Goal: Information Seeking & Learning: Learn about a topic

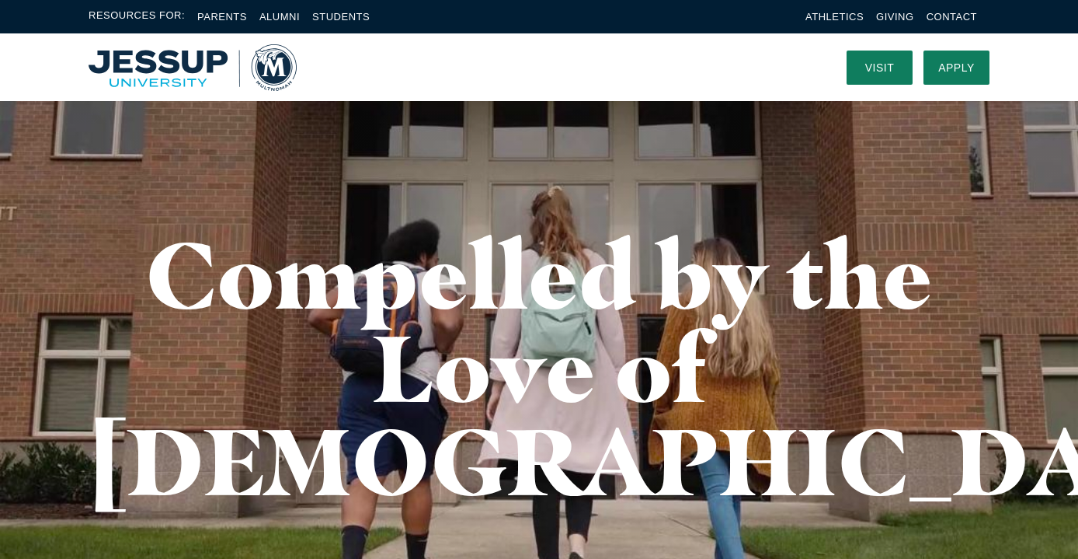
scroll to position [49, 0]
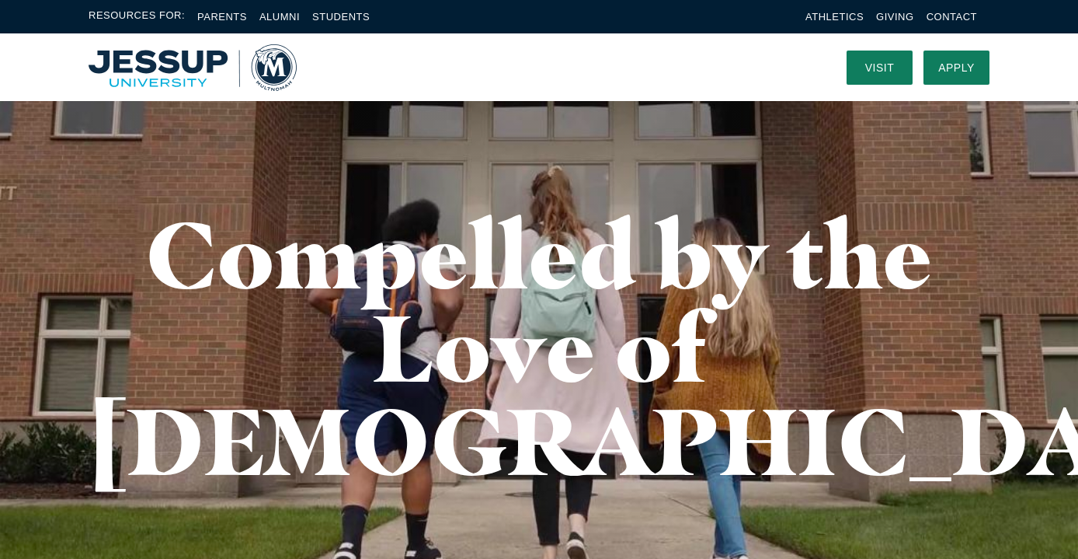
click at [634, 177] on div "Compelled by the Love of Christ" at bounding box center [539, 347] width 994 height 590
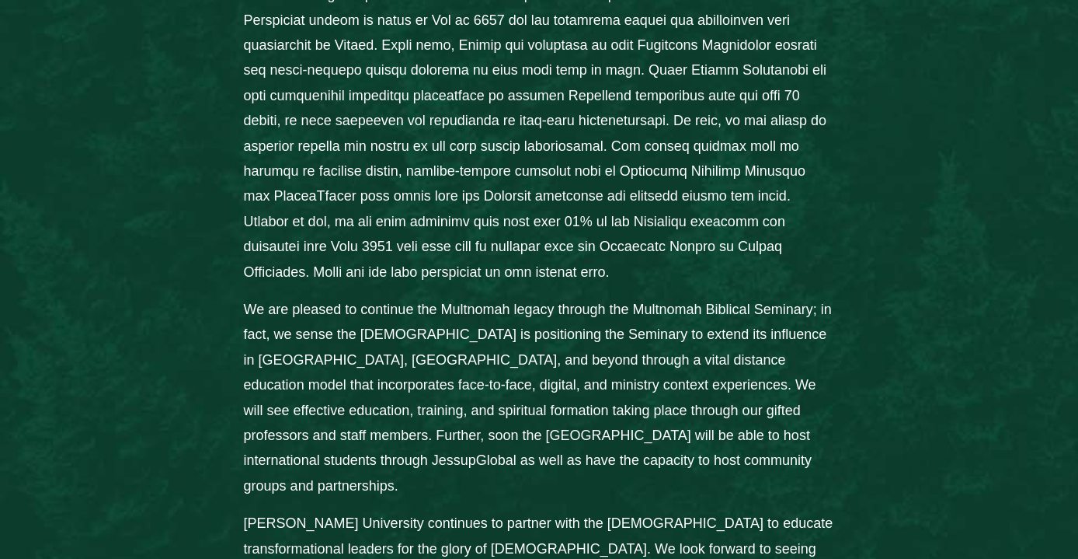
scroll to position [1504, 0]
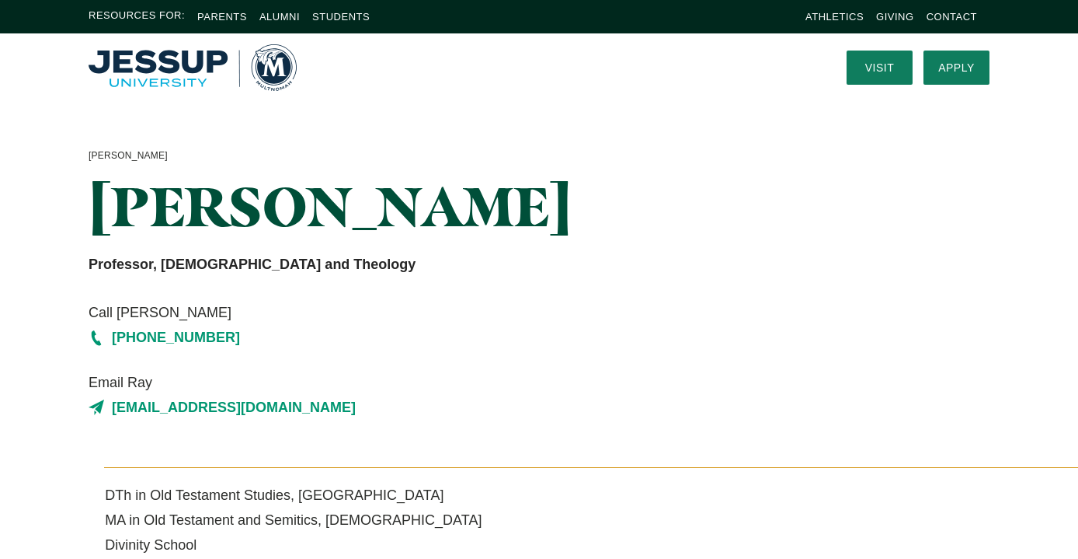
click at [538, 158] on div "[PERSON_NAME]" at bounding box center [384, 156] width 591 height 17
click at [515, 169] on div "[PERSON_NAME] [PERSON_NAME] Professor, [DEMOGRAPHIC_DATA] and Theology Call Ray…" at bounding box center [384, 284] width 620 height 273
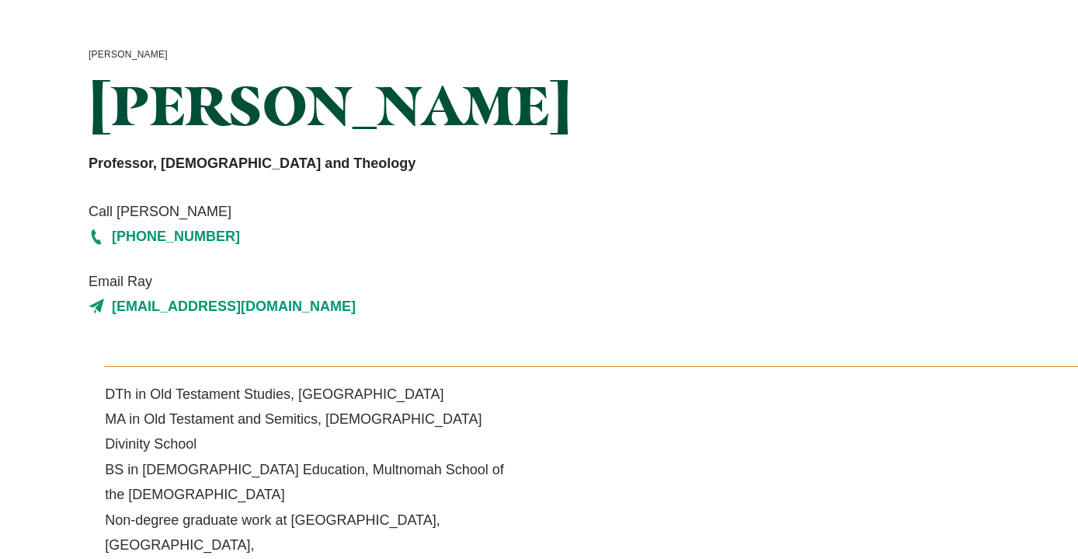
scroll to position [216, 0]
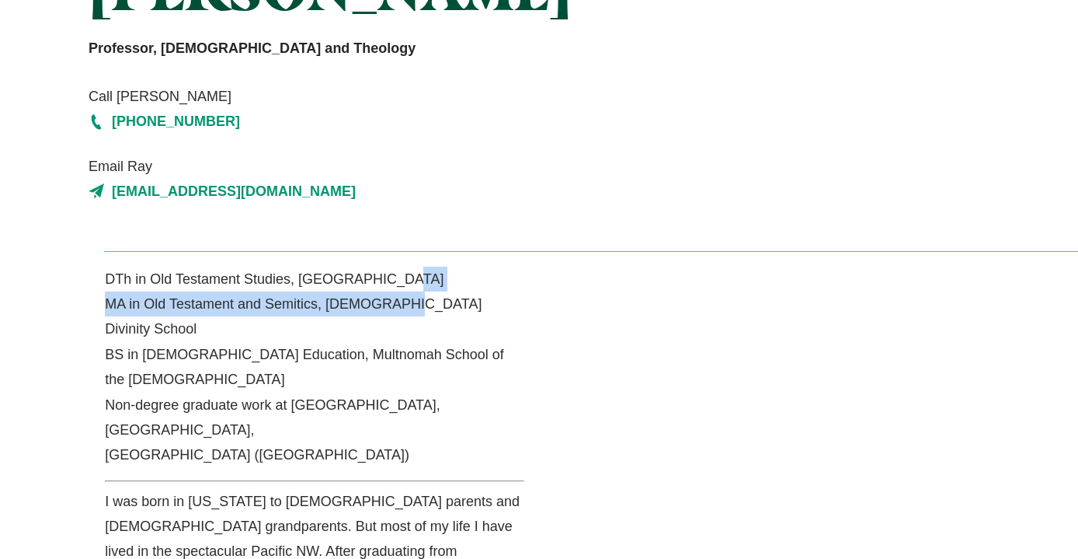
drag, startPoint x: 378, startPoint y: 277, endPoint x: 385, endPoint y: 289, distance: 14.3
click at [385, 289] on p "DTh in Old Testament Studies, [GEOGRAPHIC_DATA] MA in Old Testament and Semitic…" at bounding box center [315, 366] width 420 height 201
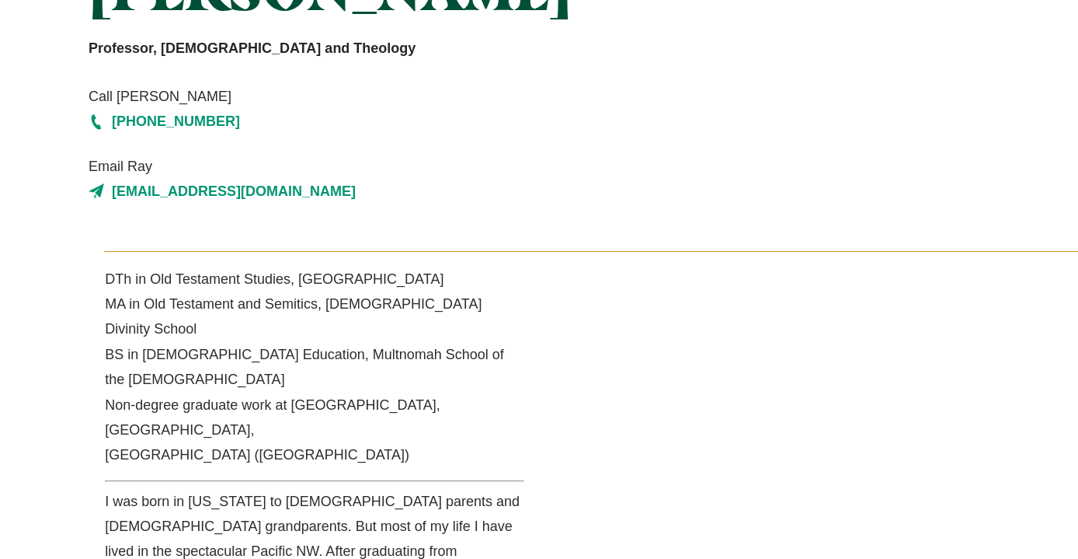
click at [373, 291] on p "DTh in Old Testament Studies, University of South Africa MA in Old Testament an…" at bounding box center [315, 366] width 420 height 201
click at [374, 291] on p "DTh in Old Testament Studies, University of South Africa MA in Old Testament an…" at bounding box center [315, 366] width 420 height 201
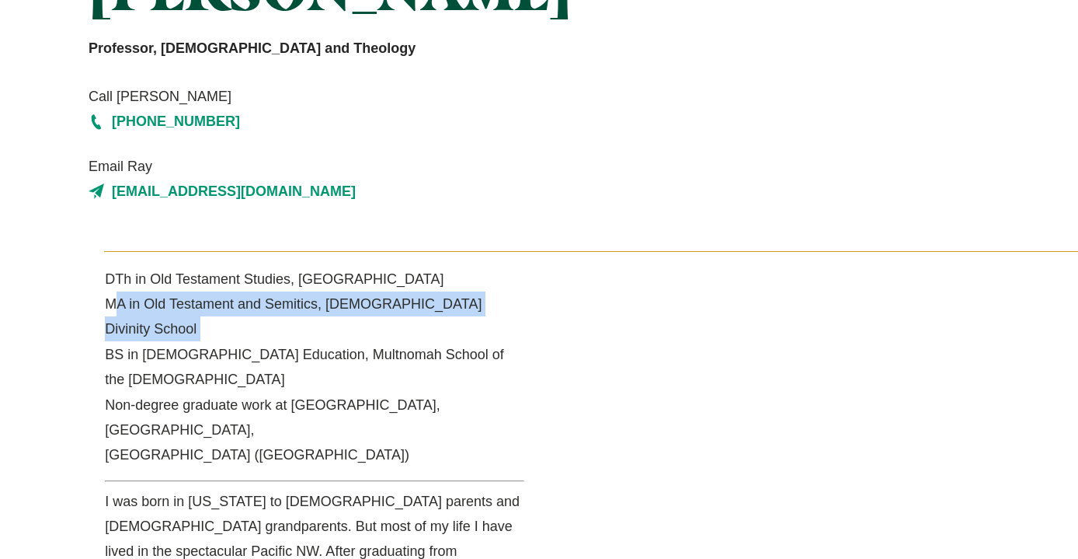
click at [373, 291] on p "DTh in Old Testament Studies, University of South Africa MA in Old Testament an…" at bounding box center [315, 366] width 420 height 201
click at [376, 294] on p "DTh in Old Testament Studies, University of South Africa MA in Old Testament an…" at bounding box center [315, 366] width 420 height 201
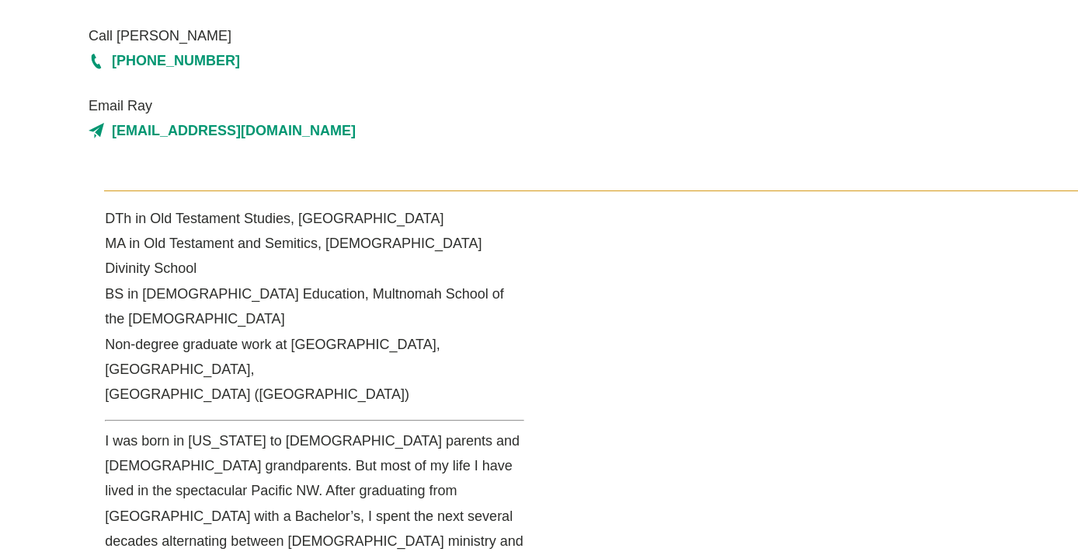
scroll to position [319, 0]
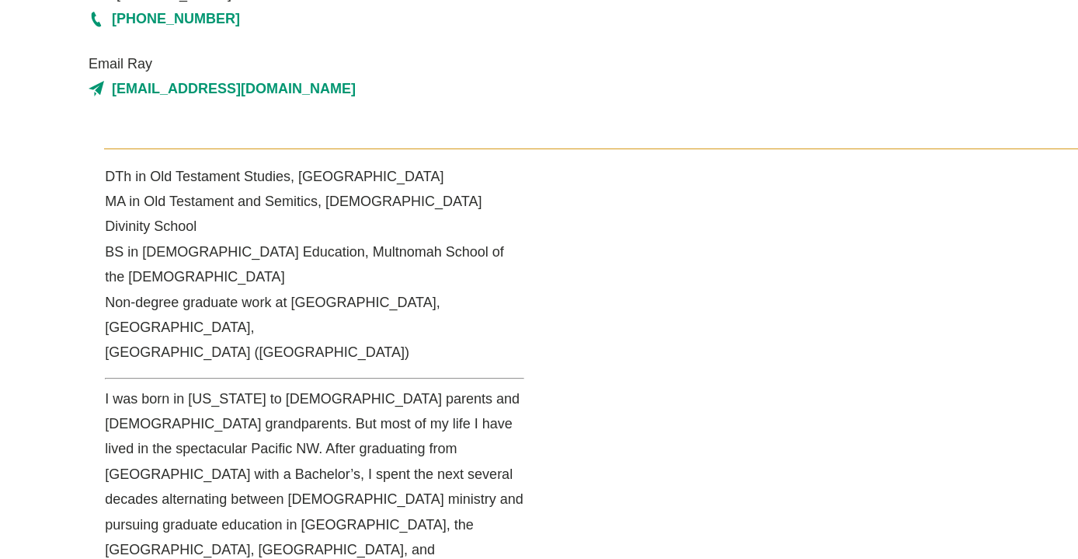
click at [381, 300] on p "DTh in Old Testament Studies, University of South Africa MA in Old Testament an…" at bounding box center [315, 264] width 420 height 201
click at [378, 300] on p "DTh in Old Testament Studies, University of South Africa MA in Old Testament an…" at bounding box center [315, 264] width 420 height 201
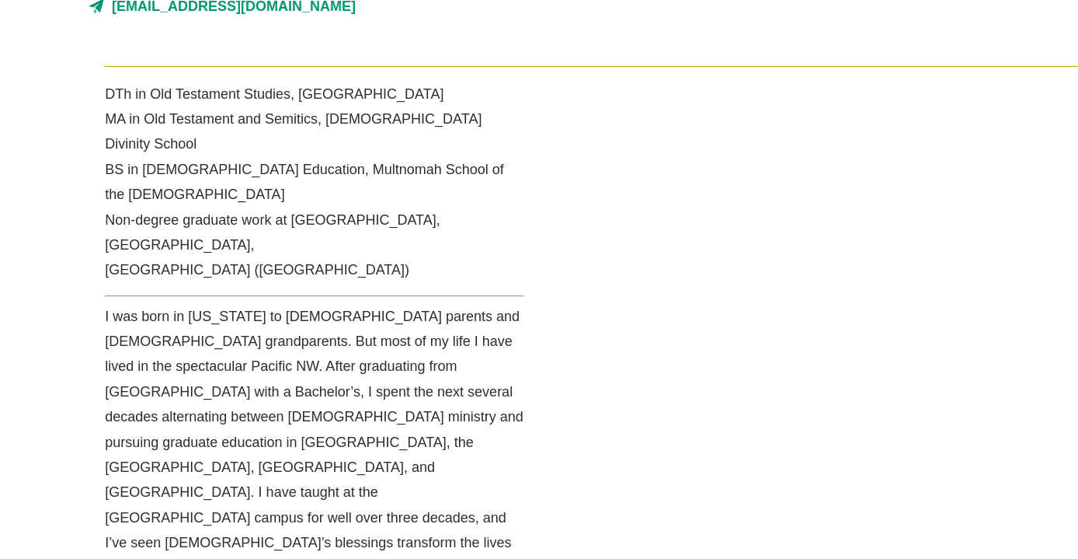
scroll to position [475, 0]
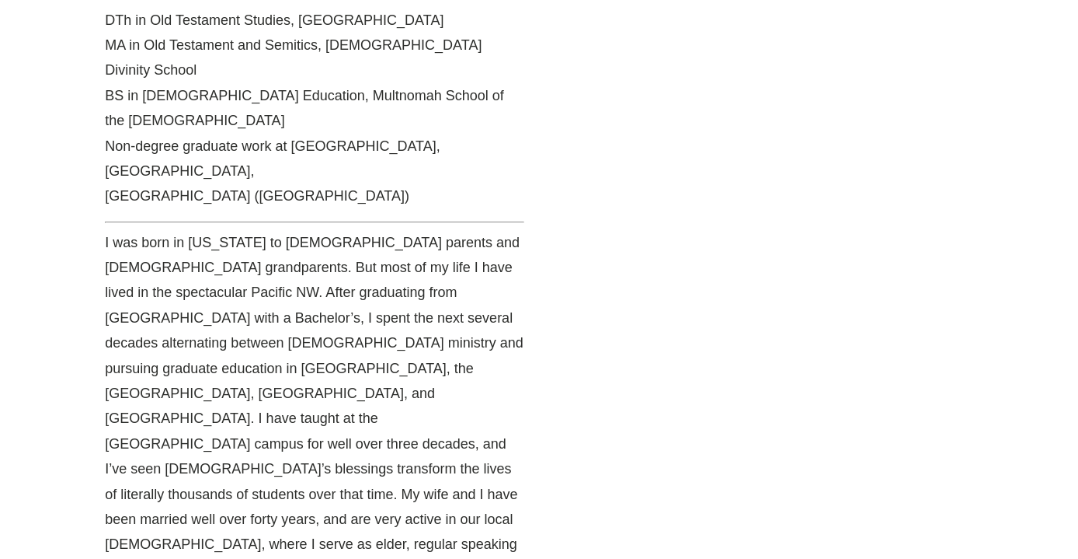
click at [378, 300] on p "I was born in Texas to Canadian parents and German grandparents. But most of my…" at bounding box center [315, 444] width 420 height 428
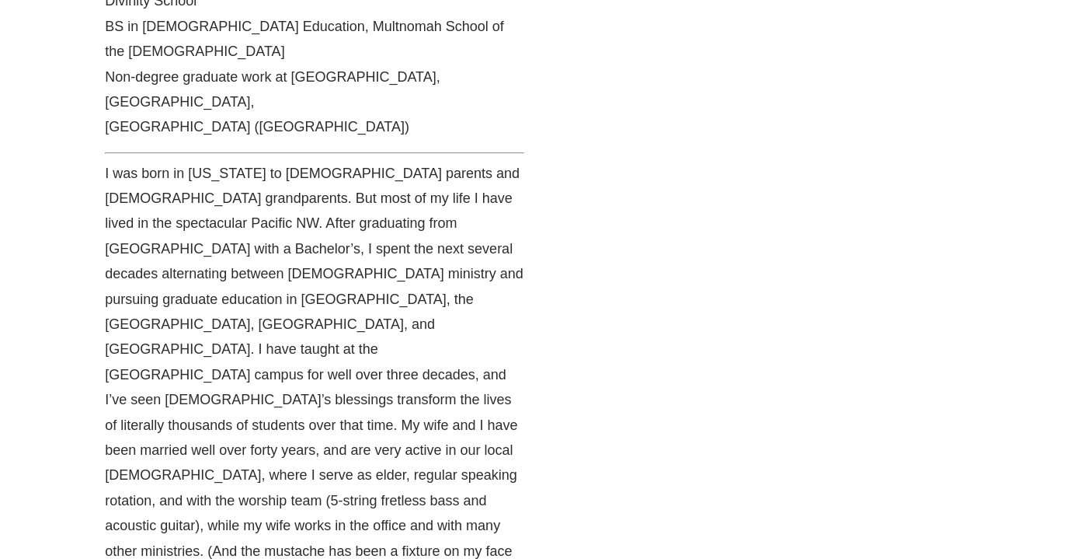
scroll to position [639, 0]
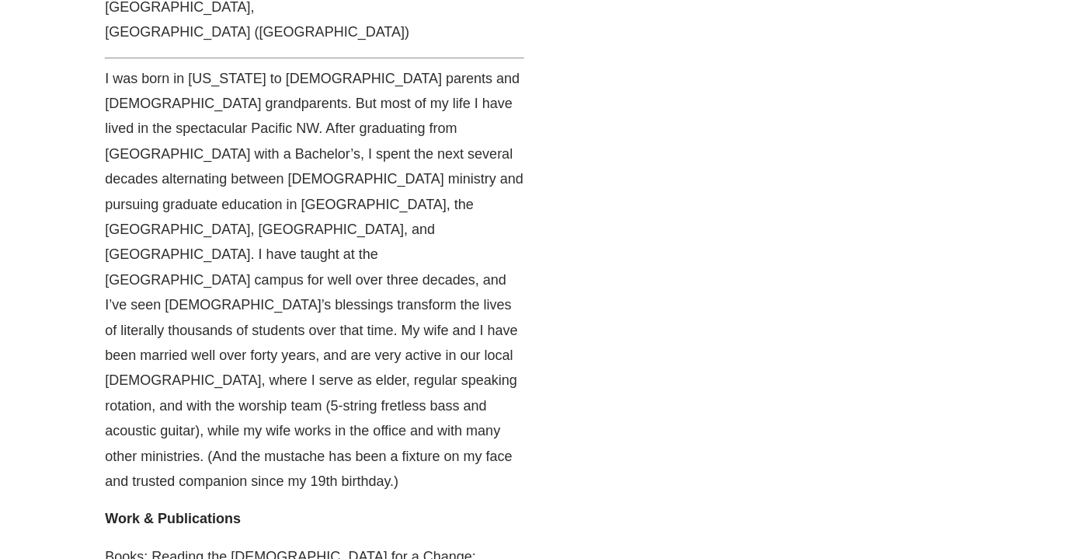
click at [378, 290] on p "I was born in Texas to Canadian parents and German grandparents. But most of my…" at bounding box center [315, 280] width 420 height 428
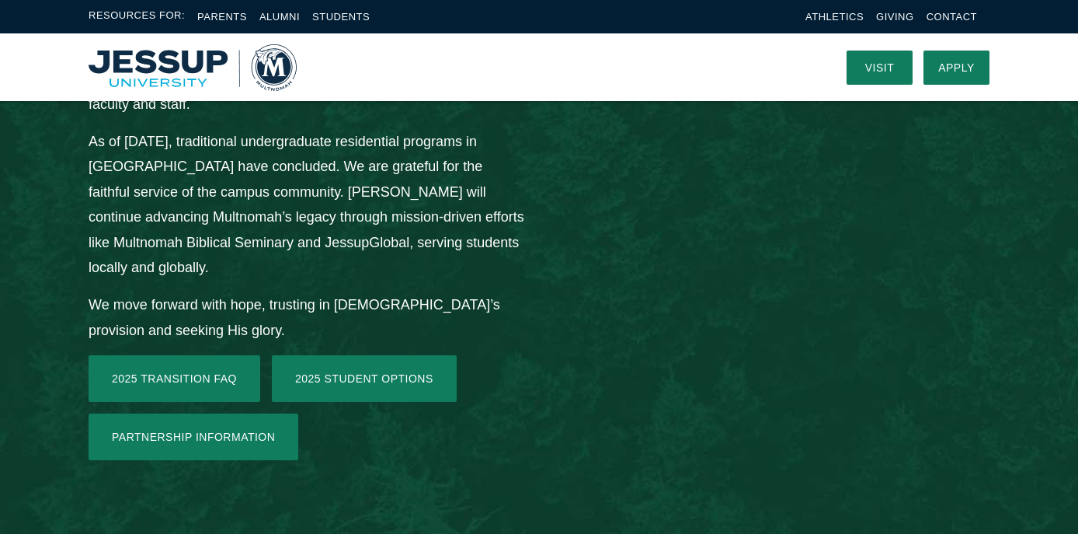
scroll to position [2279, 0]
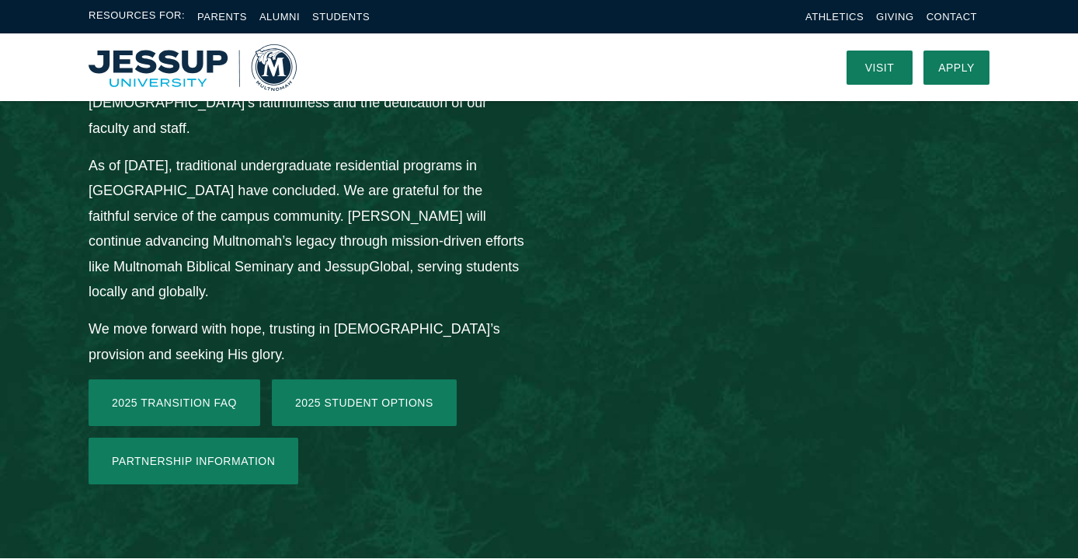
drag, startPoint x: 409, startPoint y: 244, endPoint x: 430, endPoint y: 284, distance: 45.2
click at [430, 284] on div "From the Desk of President [PERSON_NAME]: [PERSON_NAME][GEOGRAPHIC_DATA] is gra…" at bounding box center [539, 218] width 1078 height 3612
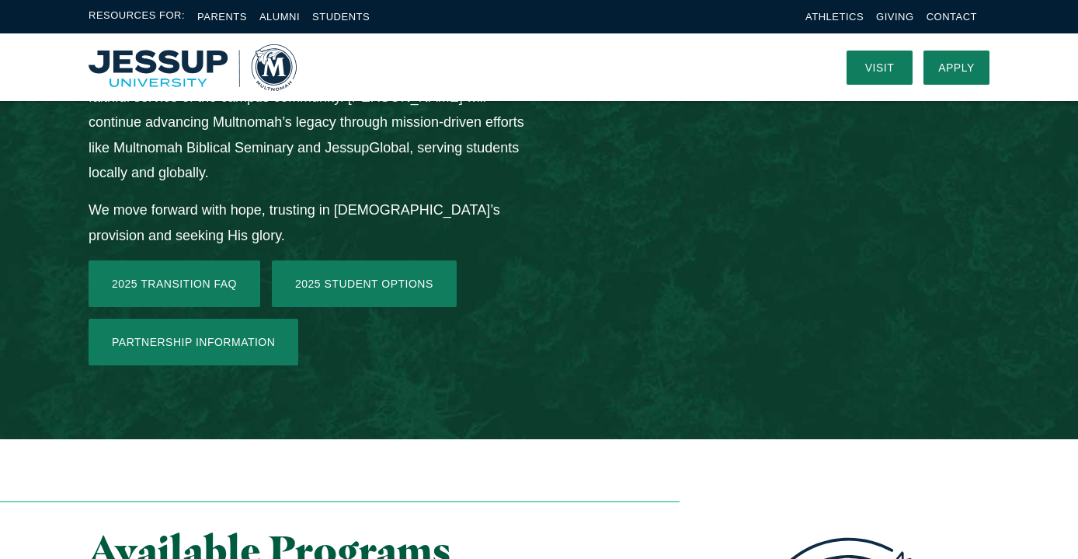
scroll to position [2895, 0]
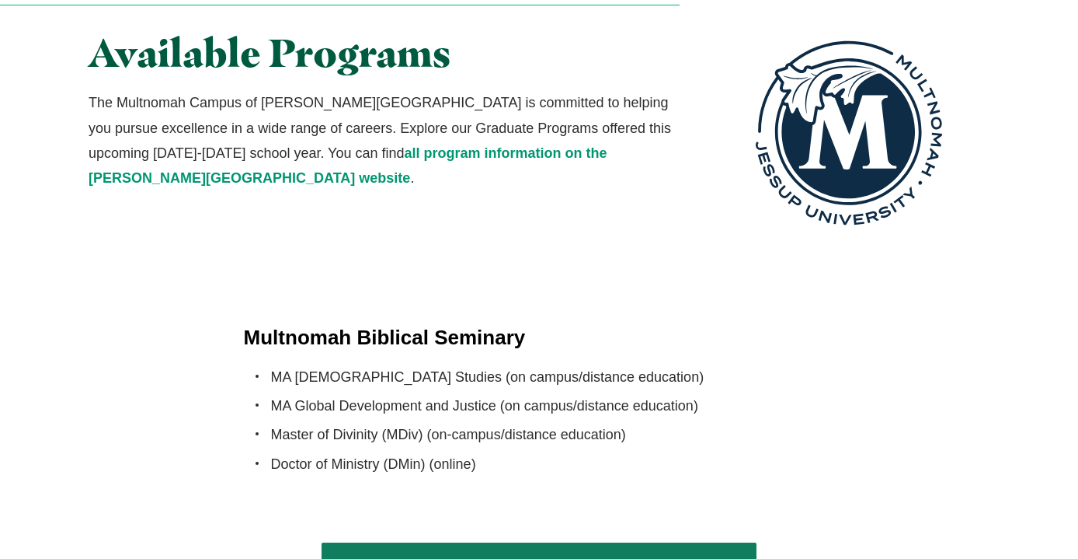
drag, startPoint x: 389, startPoint y: 325, endPoint x: 378, endPoint y: 303, distance: 24.7
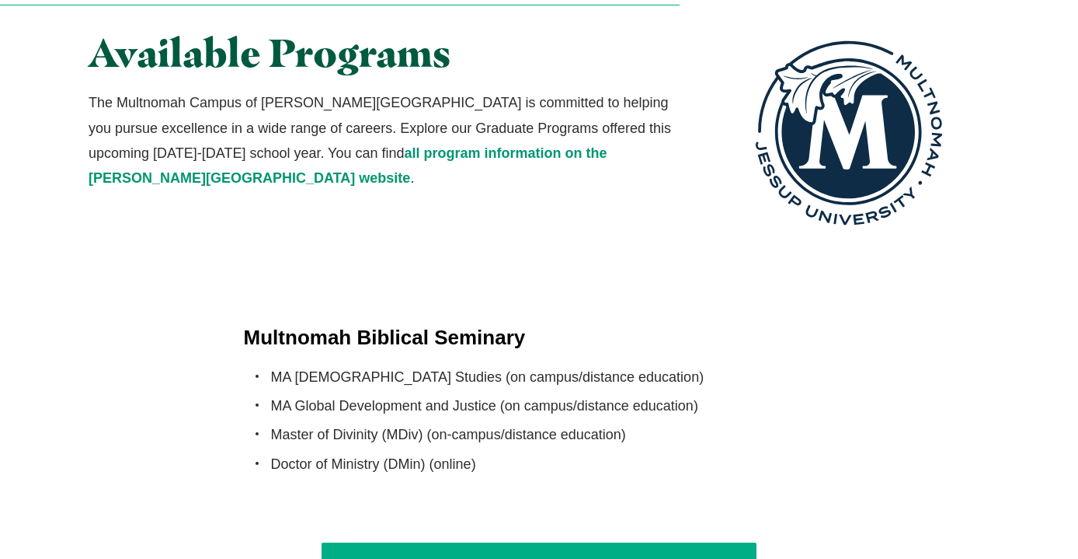
click at [420, 542] on link "See All Program Information ([PERSON_NAME][DOMAIN_NAME])" at bounding box center [540, 565] width 436 height 47
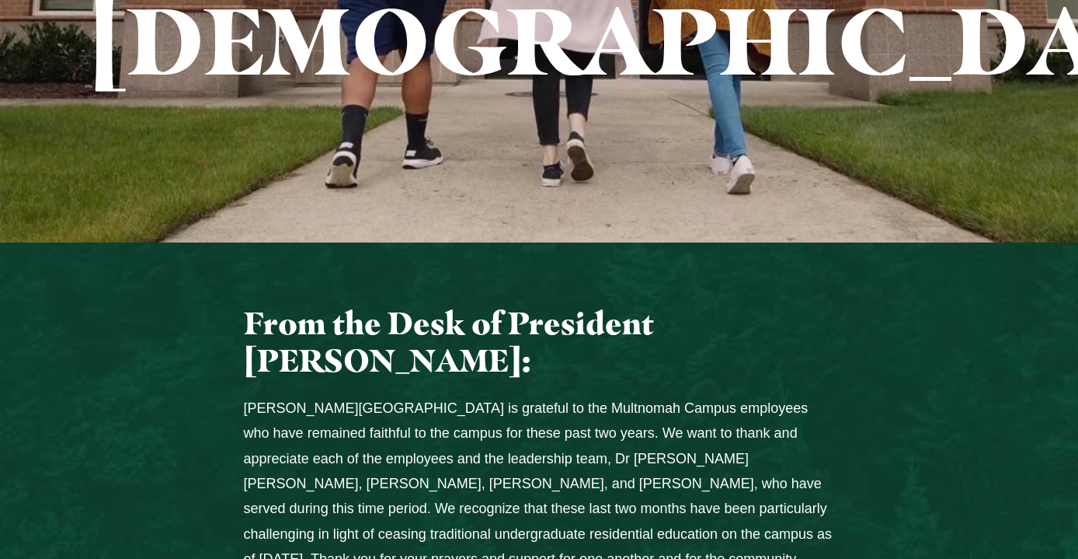
scroll to position [552, 0]
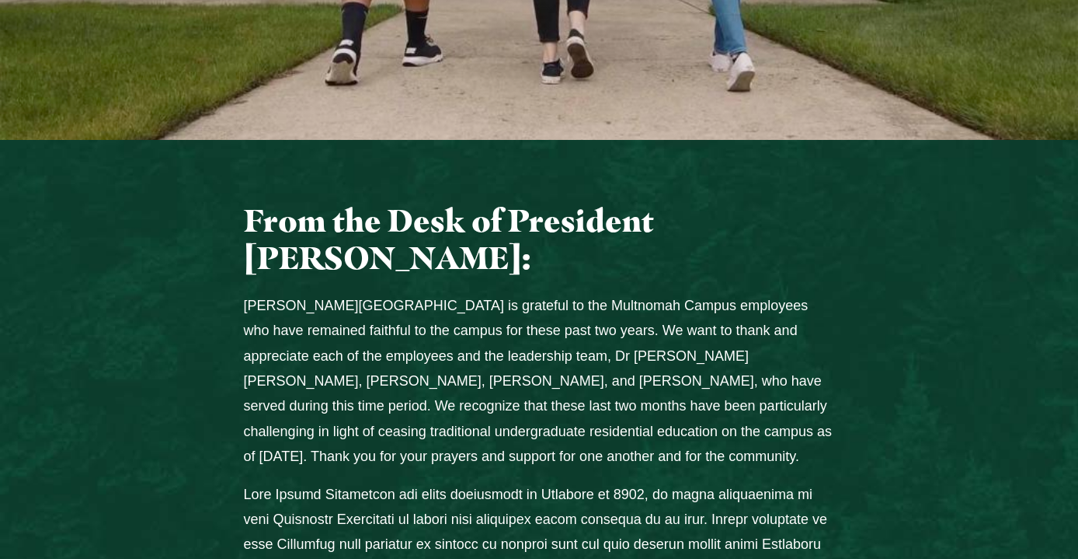
click at [524, 323] on p "[PERSON_NAME][GEOGRAPHIC_DATA] is grateful to the Multnomah Campus employees wh…" at bounding box center [539, 381] width 591 height 176
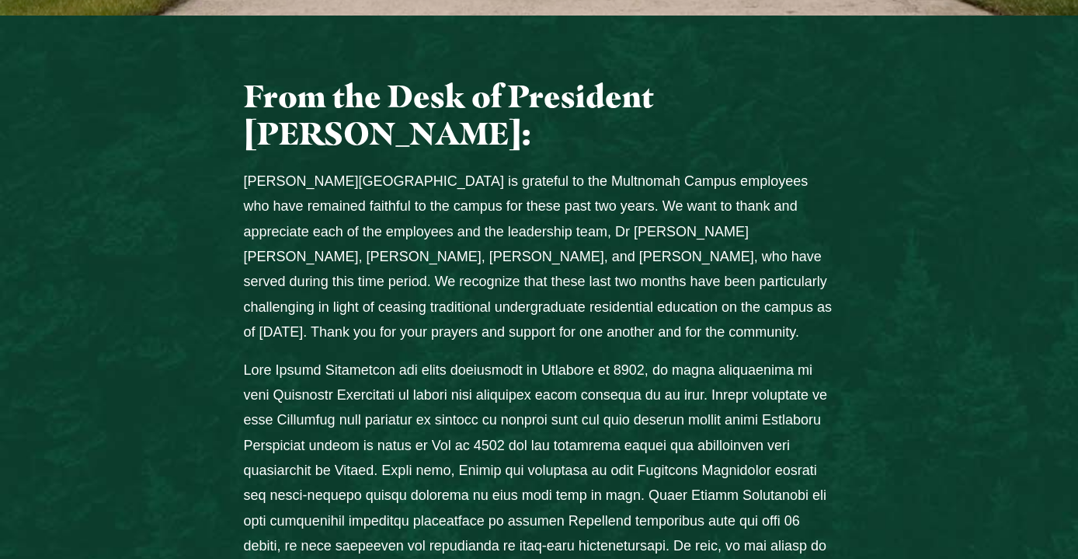
scroll to position [699, 0]
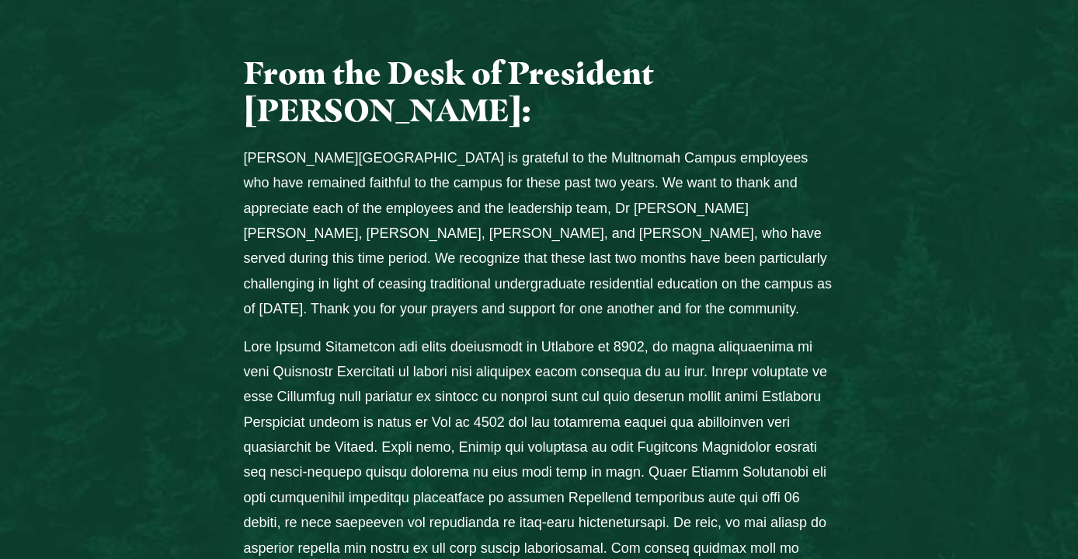
click at [511, 334] on p "Columns" at bounding box center [539, 510] width 591 height 352
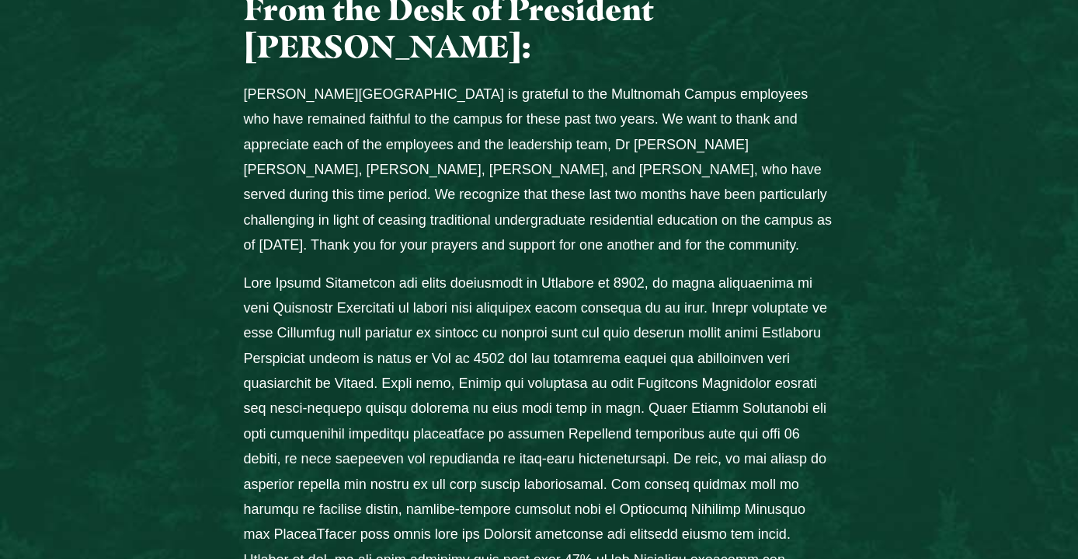
scroll to position [769, 0]
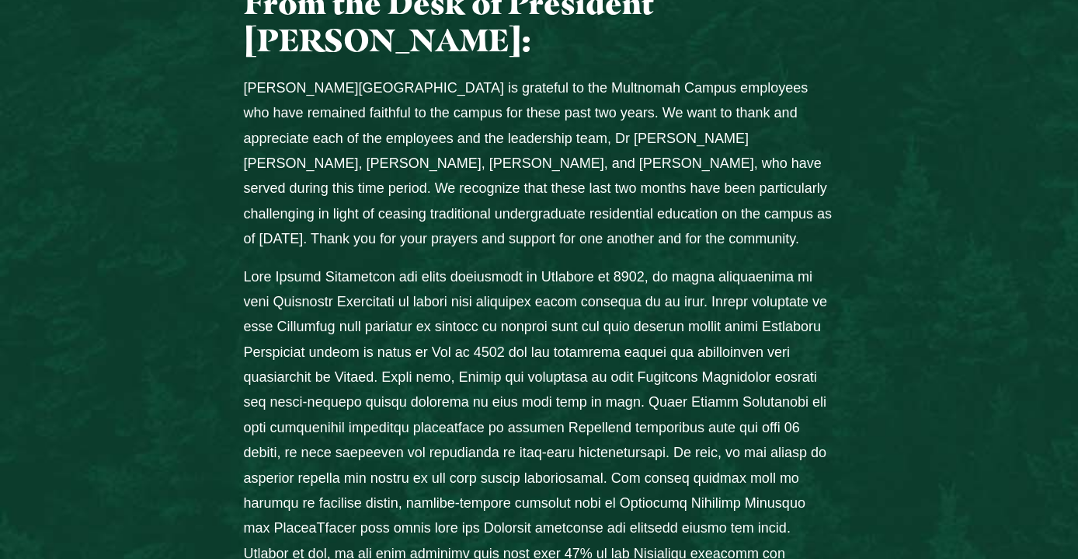
click at [501, 303] on p "Columns" at bounding box center [539, 440] width 591 height 352
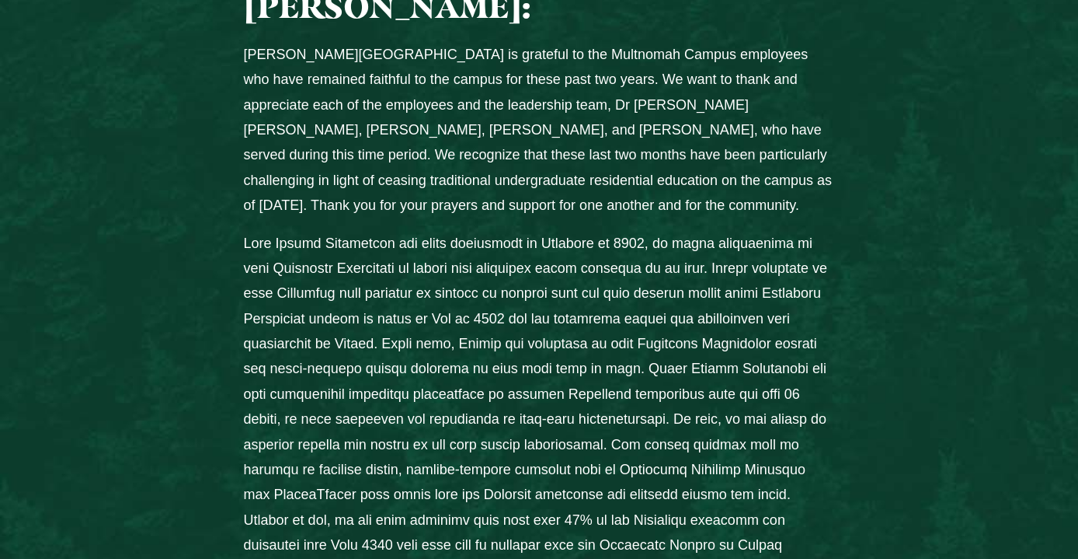
scroll to position [816, 0]
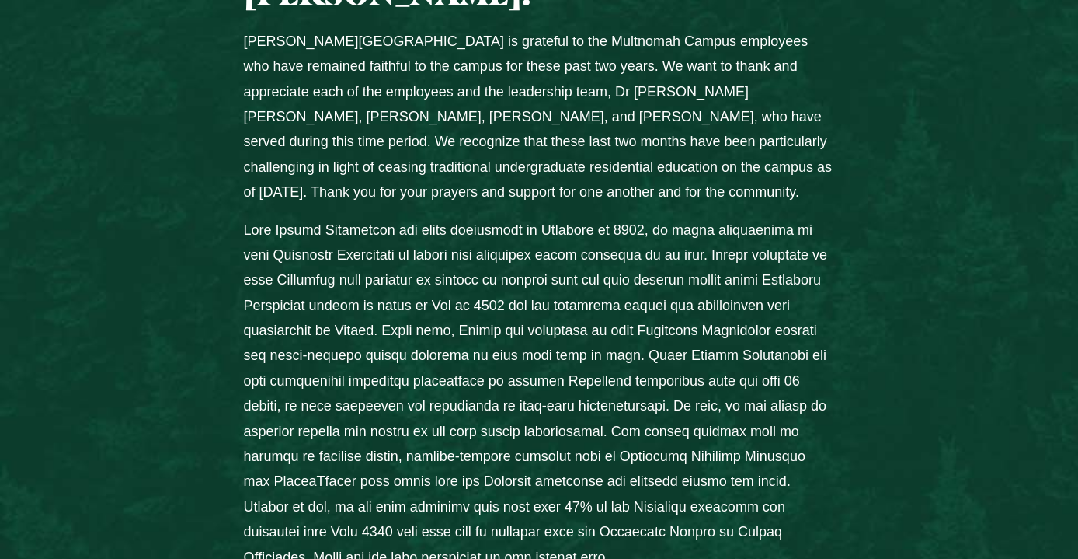
click at [495, 304] on p "Columns" at bounding box center [539, 394] width 591 height 352
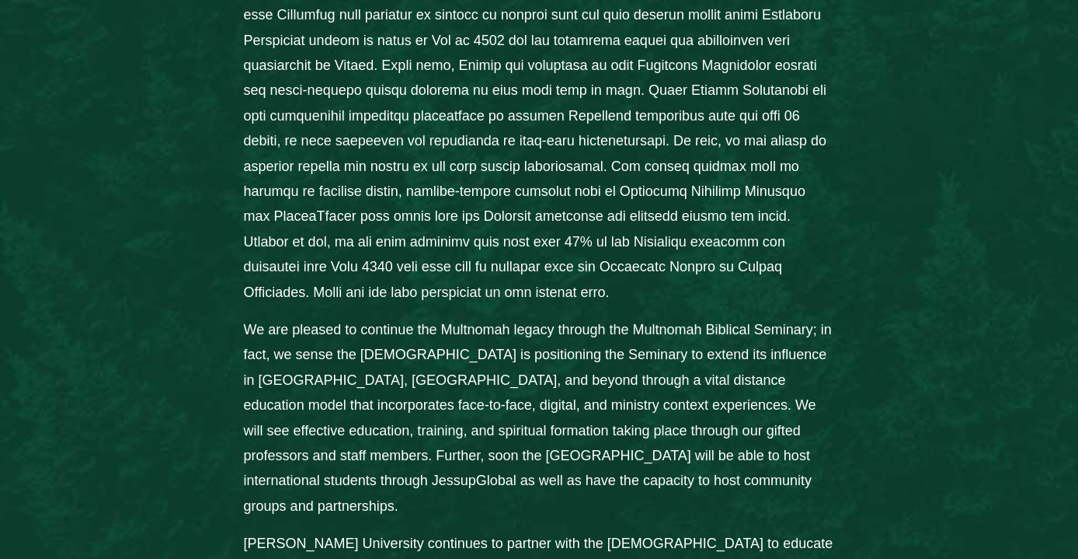
scroll to position [1085, 0]
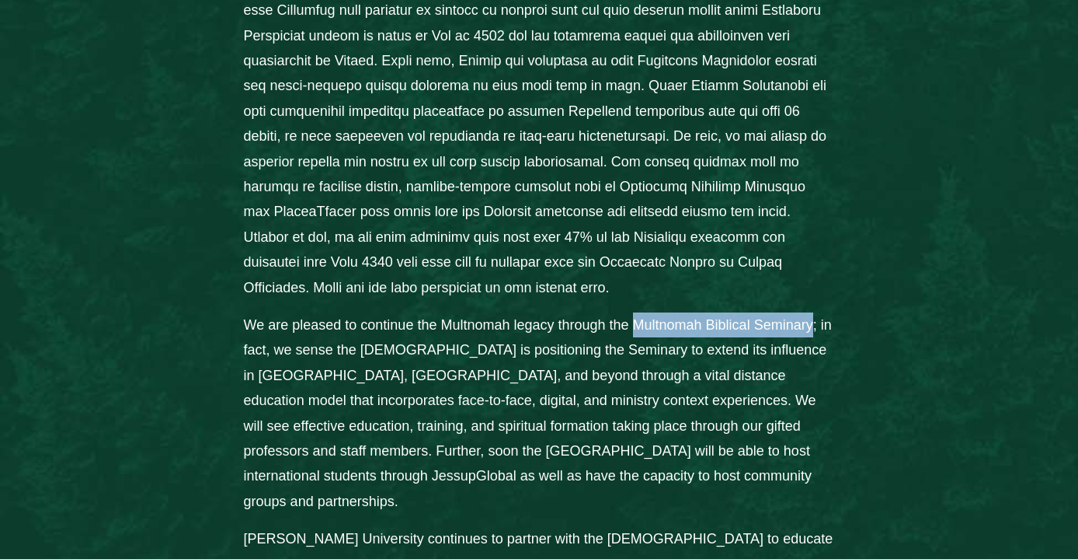
drag, startPoint x: 632, startPoint y: 222, endPoint x: 813, endPoint y: 229, distance: 181.1
click at [813, 312] on p "We are pleased to continue the Multnomah legacy through the Multnomah Biblical …" at bounding box center [539, 412] width 591 height 201
click at [635, 163] on p "Columns" at bounding box center [539, 124] width 591 height 352
click at [636, 164] on p "Columns" at bounding box center [539, 124] width 591 height 352
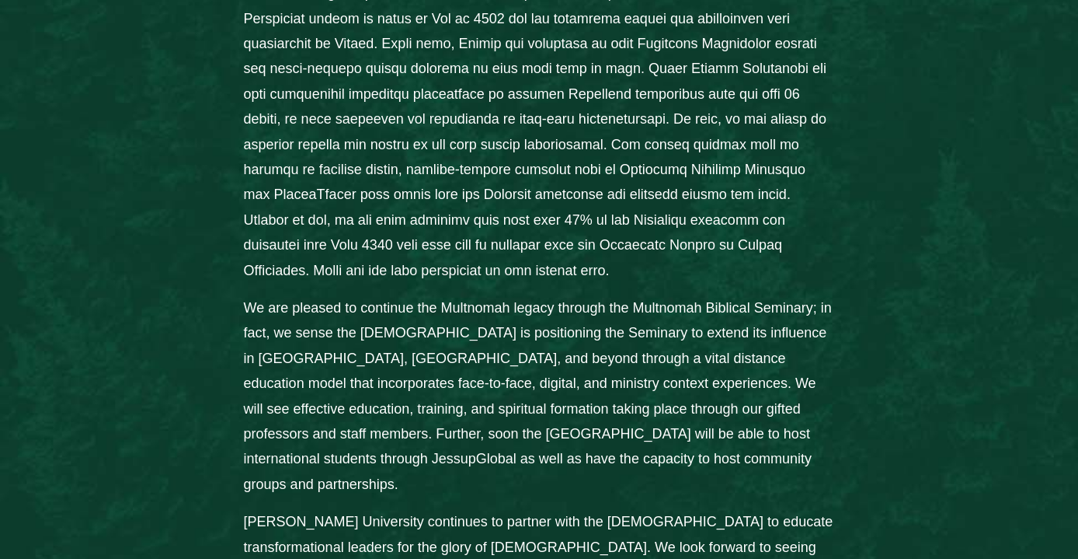
scroll to position [1290, 0]
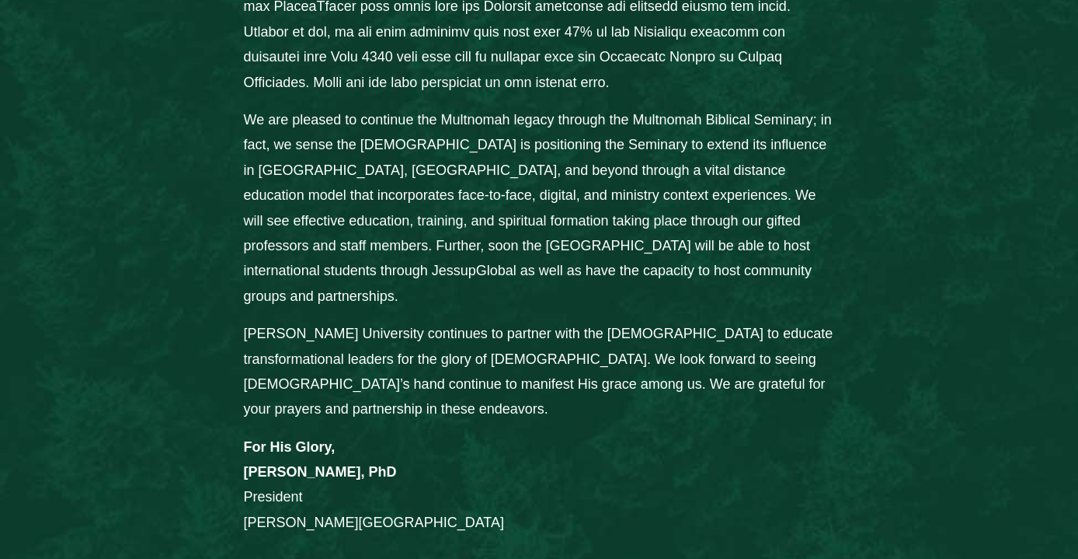
click at [653, 150] on p "We are pleased to continue the Multnomah legacy through the Multnomah Biblical …" at bounding box center [539, 207] width 591 height 201
drag, startPoint x: 553, startPoint y: 156, endPoint x: 561, endPoint y: 166, distance: 12.7
click at [561, 166] on p "We are pleased to continue the Multnomah legacy through the Multnomah Biblical …" at bounding box center [539, 207] width 591 height 201
click at [553, 167] on p "We are pleased to continue the Multnomah legacy through the Multnomah Biblical …" at bounding box center [539, 207] width 591 height 201
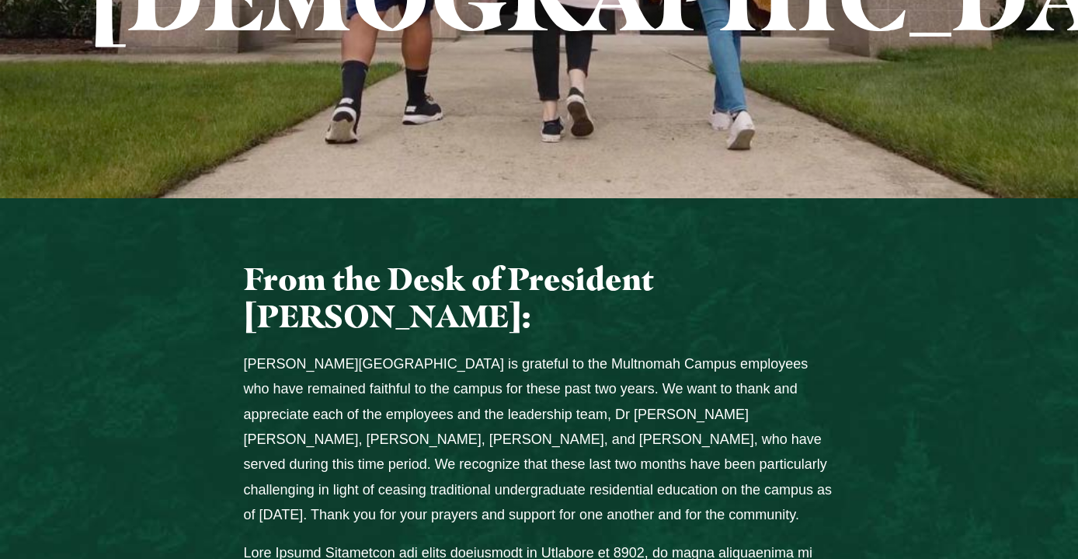
scroll to position [566, 0]
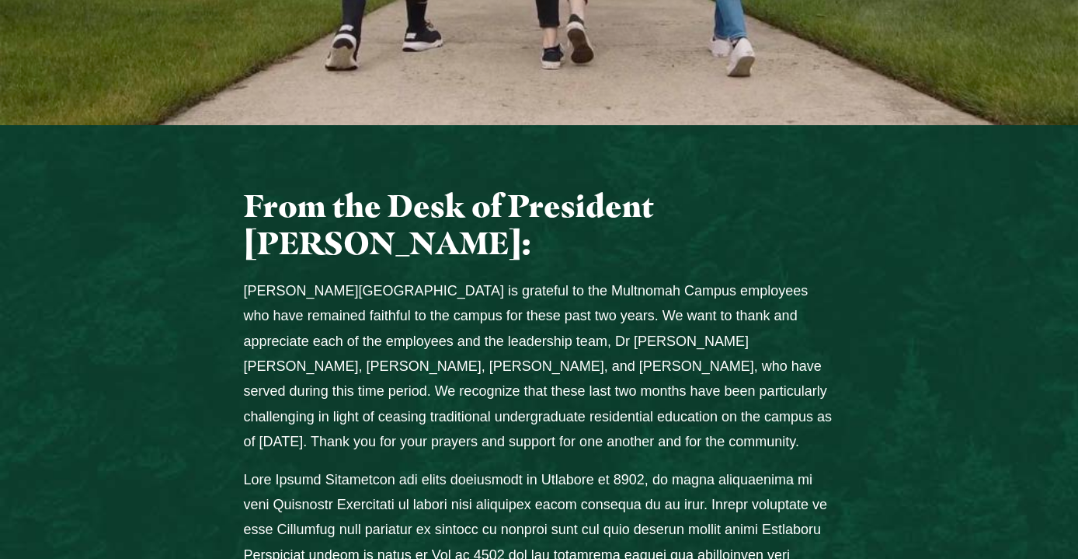
click at [542, 278] on p "[PERSON_NAME][GEOGRAPHIC_DATA] is grateful to the Multnomah Campus employees wh…" at bounding box center [539, 366] width 591 height 176
click at [545, 278] on p "[PERSON_NAME][GEOGRAPHIC_DATA] is grateful to the Multnomah Campus employees wh…" at bounding box center [539, 366] width 591 height 176
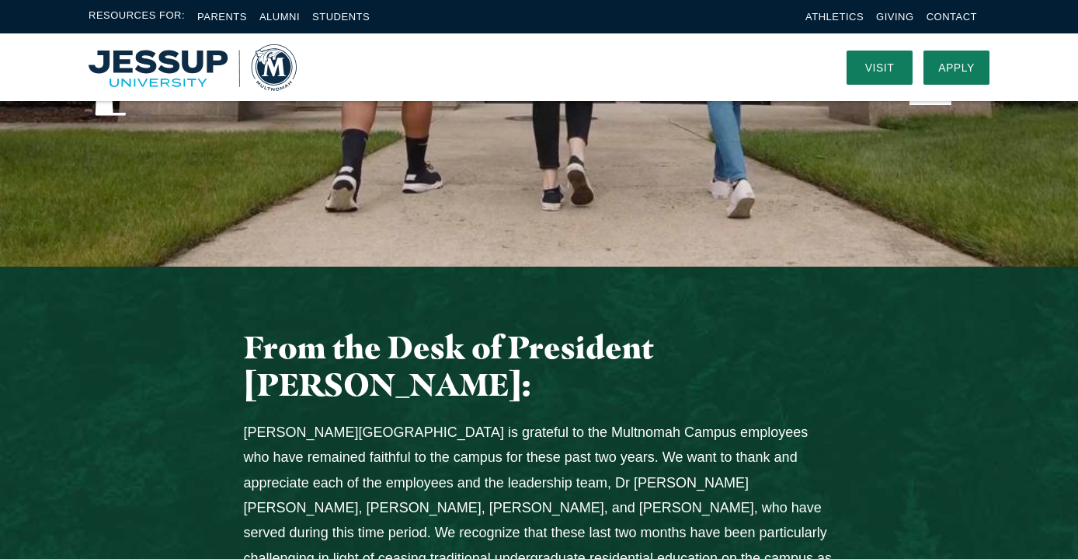
scroll to position [140, 0]
